Goal: Find specific page/section: Find specific page/section

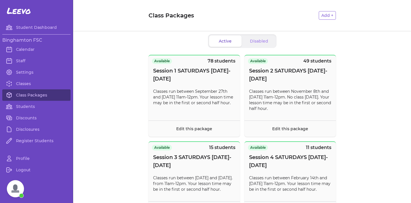
scroll to position [323, 0]
click at [27, 97] on link "Class Packages" at bounding box center [36, 94] width 68 height 11
click at [14, 191] on span "Open chat" at bounding box center [15, 188] width 17 height 17
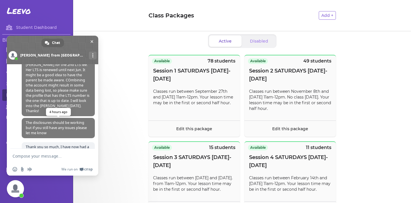
scroll to position [293, 0]
click at [92, 41] on span "Close chat" at bounding box center [92, 41] width 3 height 3
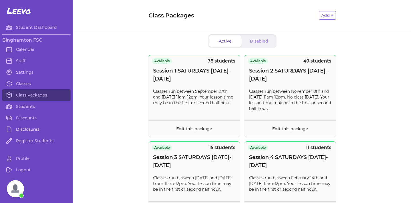
click at [27, 128] on link "Disclosures" at bounding box center [36, 129] width 68 height 11
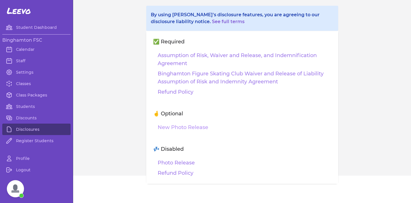
scroll to position [31, 0]
click at [178, 127] on link "New Photo Release" at bounding box center [183, 127] width 51 height 8
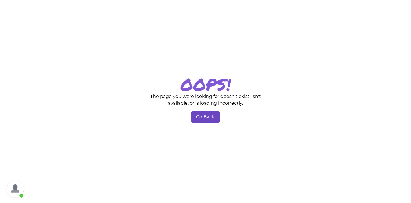
click at [194, 118] on button "Go Back" at bounding box center [205, 116] width 28 height 11
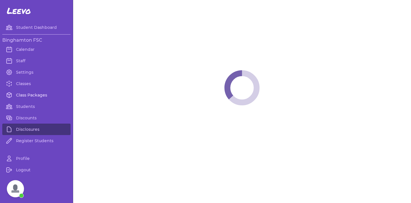
click at [19, 96] on link "Class Packages" at bounding box center [36, 94] width 68 height 11
